Goal: Transaction & Acquisition: Purchase product/service

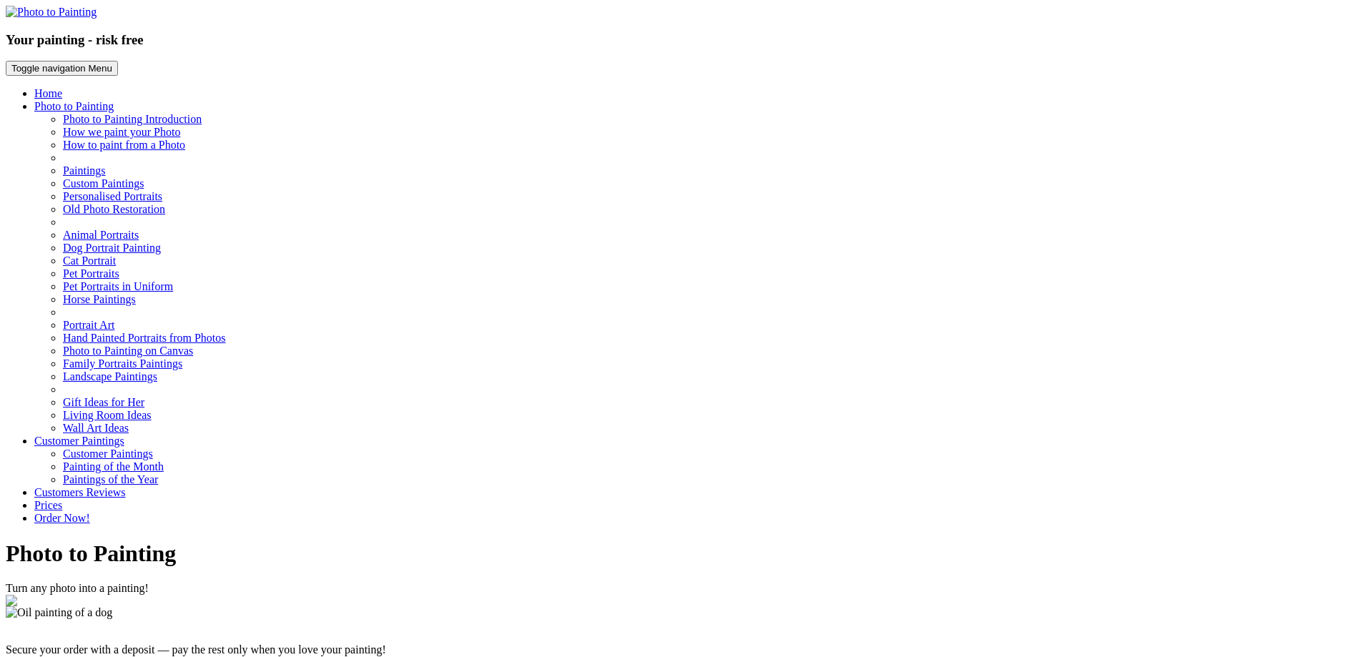
click at [90, 274] on link "Order Now!" at bounding box center [62, 518] width 56 height 12
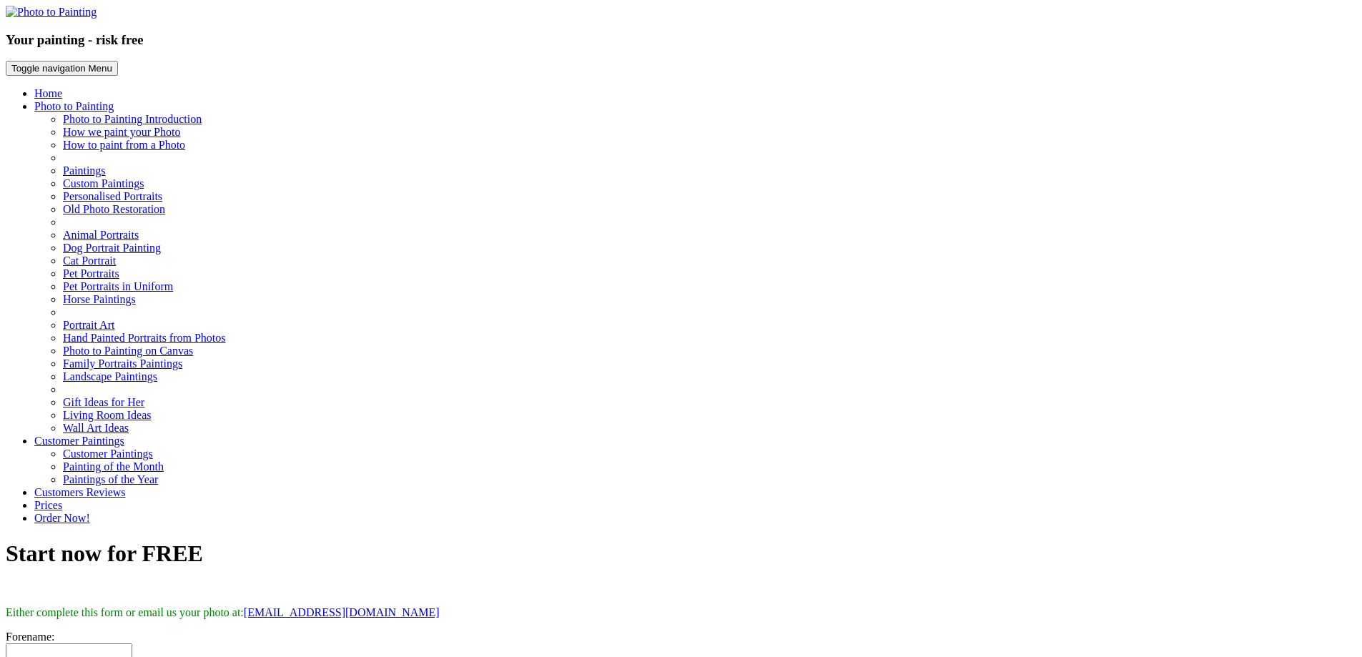
click at [132, 643] on input "Forename" at bounding box center [69, 650] width 127 height 15
type input "Ste"
type input "Dean"
type input "[EMAIL_ADDRESS][PERSON_NAME]"
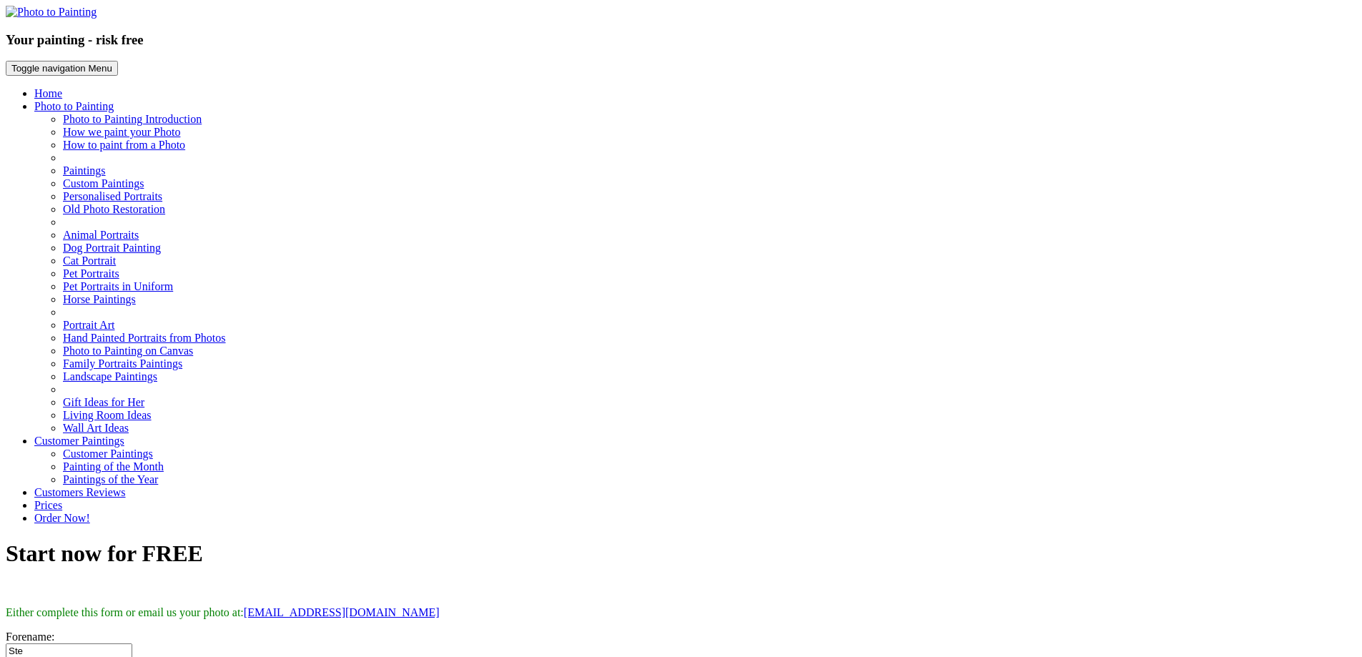
type input "C:\fakepath\arch-to-the-sea-proof.jpg"
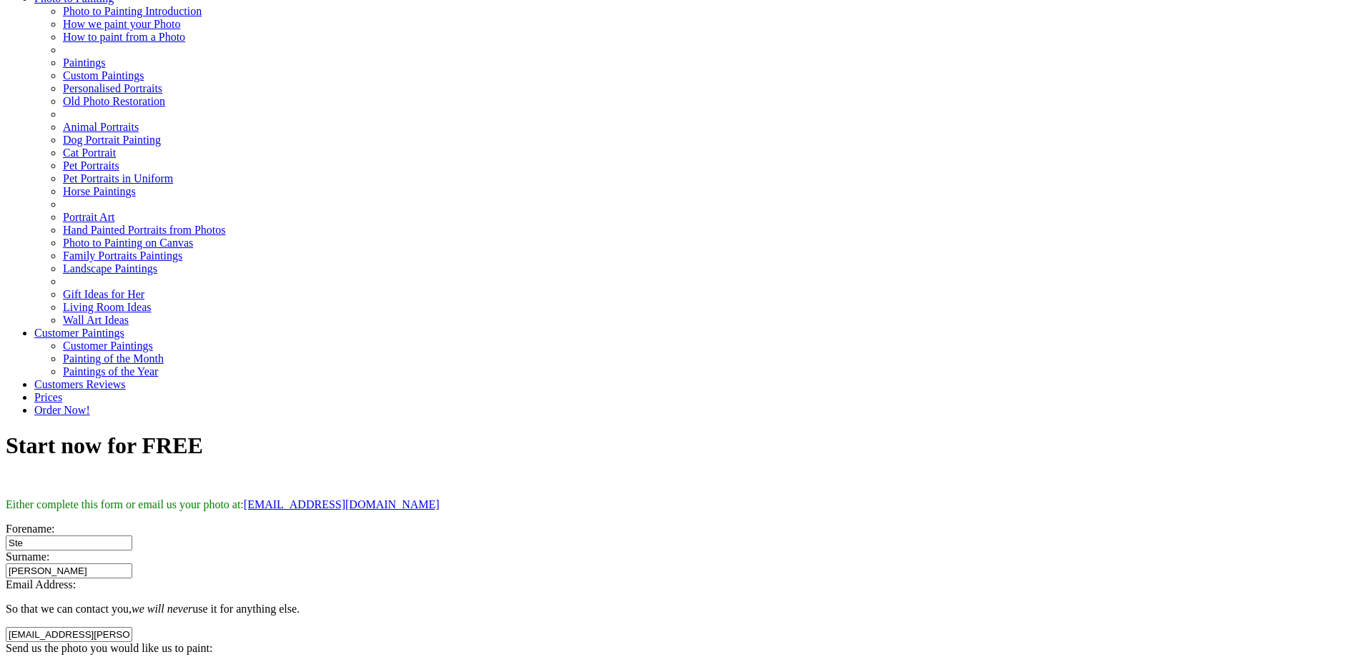
scroll to position [143, 0]
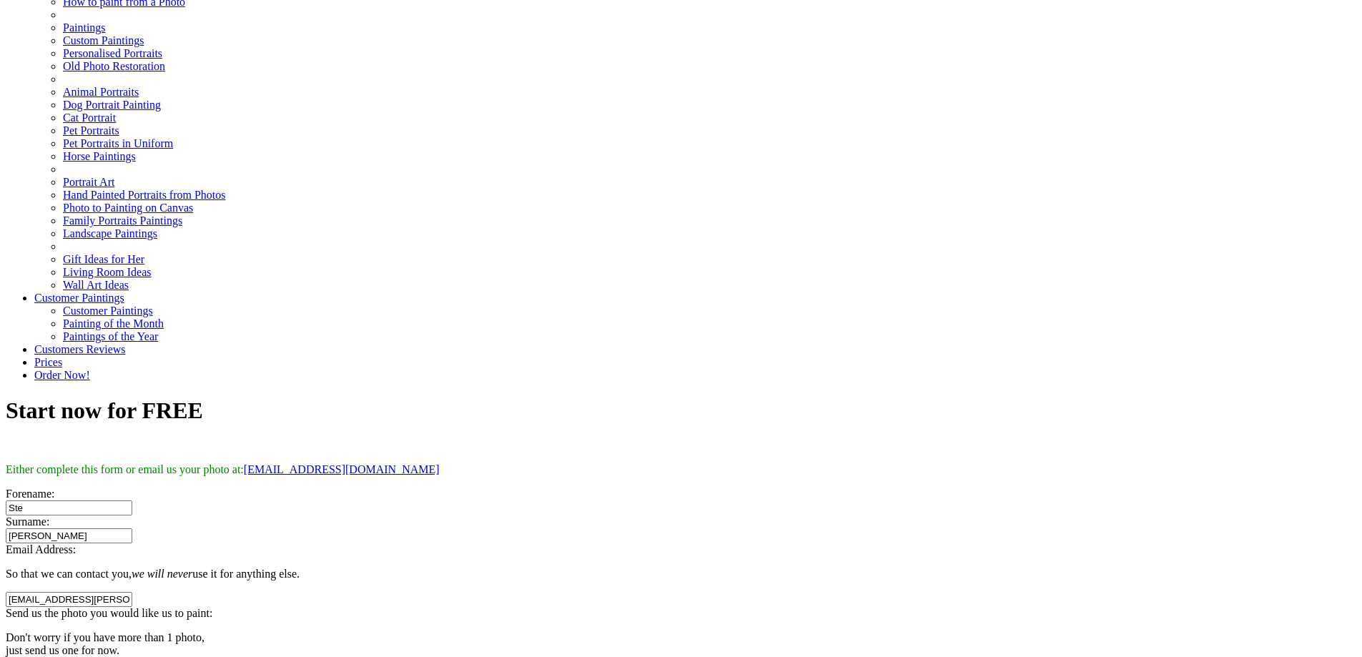
type input "Arch"
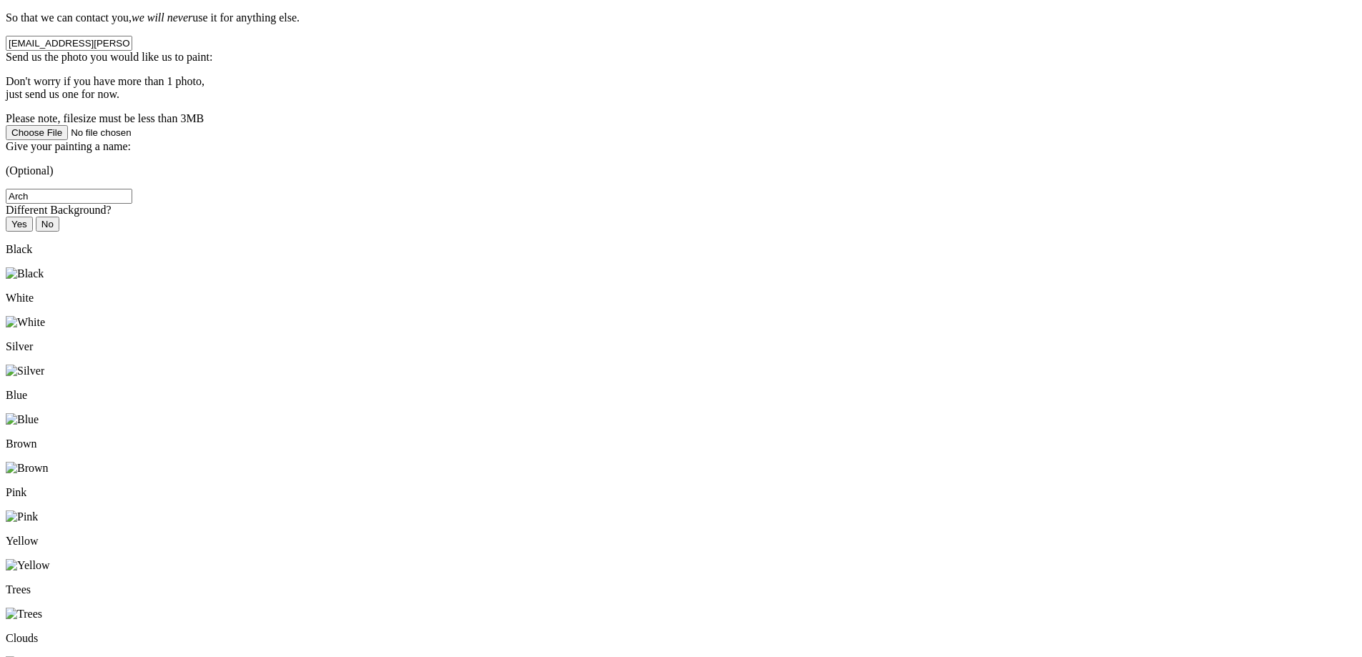
scroll to position [858, 0]
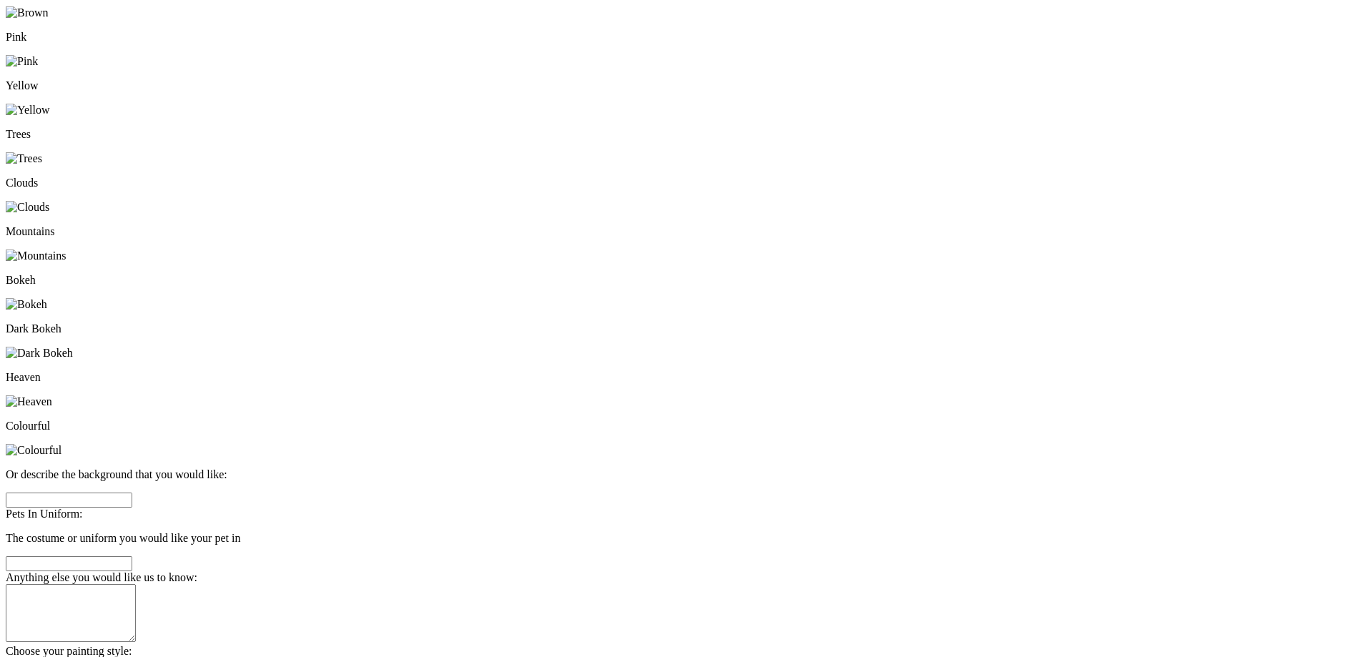
scroll to position [1171, 0]
